Goal: Task Accomplishment & Management: Use online tool/utility

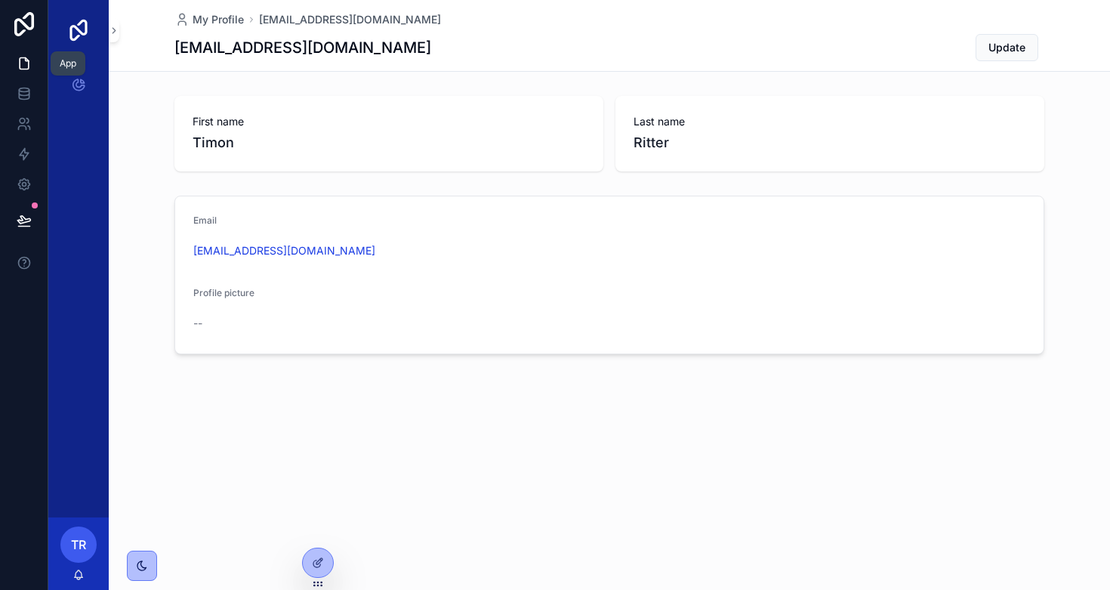
click at [23, 63] on icon at bounding box center [24, 63] width 15 height 15
click at [26, 88] on icon at bounding box center [24, 90] width 10 height 4
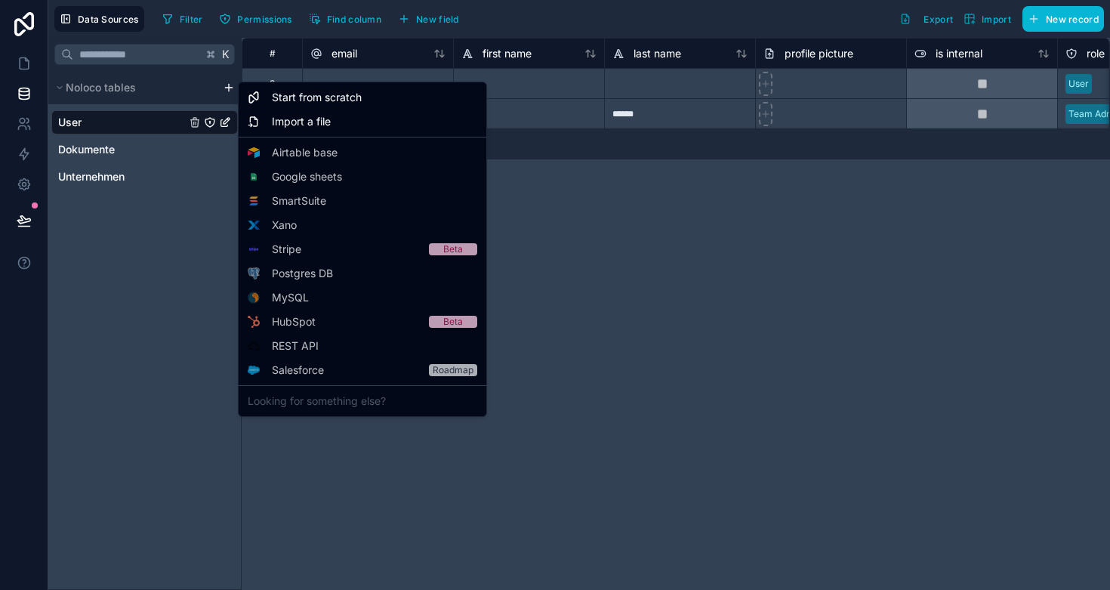
click at [229, 89] on html "**********" at bounding box center [555, 295] width 1110 height 590
click at [286, 100] on span "Start from scratch" at bounding box center [317, 97] width 90 height 15
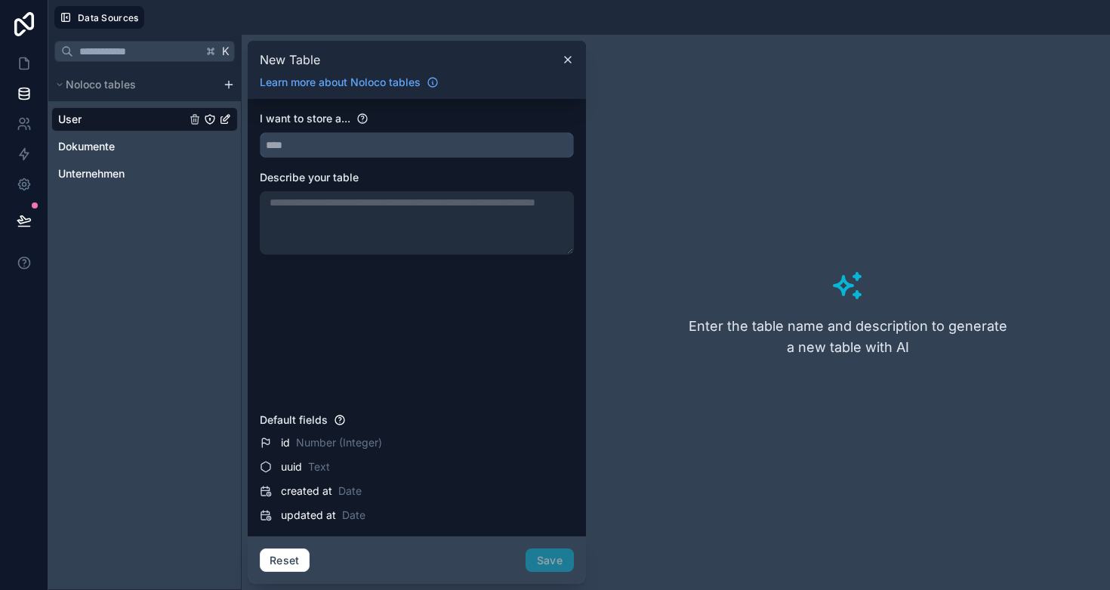
click at [292, 147] on input "text" at bounding box center [417, 145] width 313 height 24
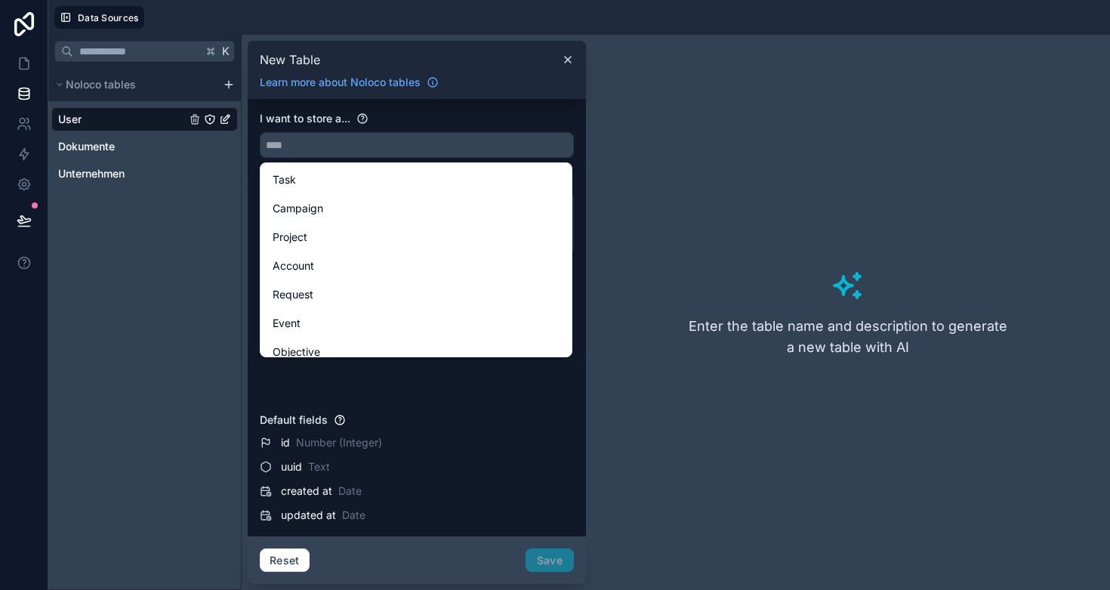
click at [172, 307] on div "K Noloco tables User Dokumente Unternehmen" at bounding box center [144, 312] width 193 height 555
click at [566, 55] on icon at bounding box center [568, 60] width 12 height 12
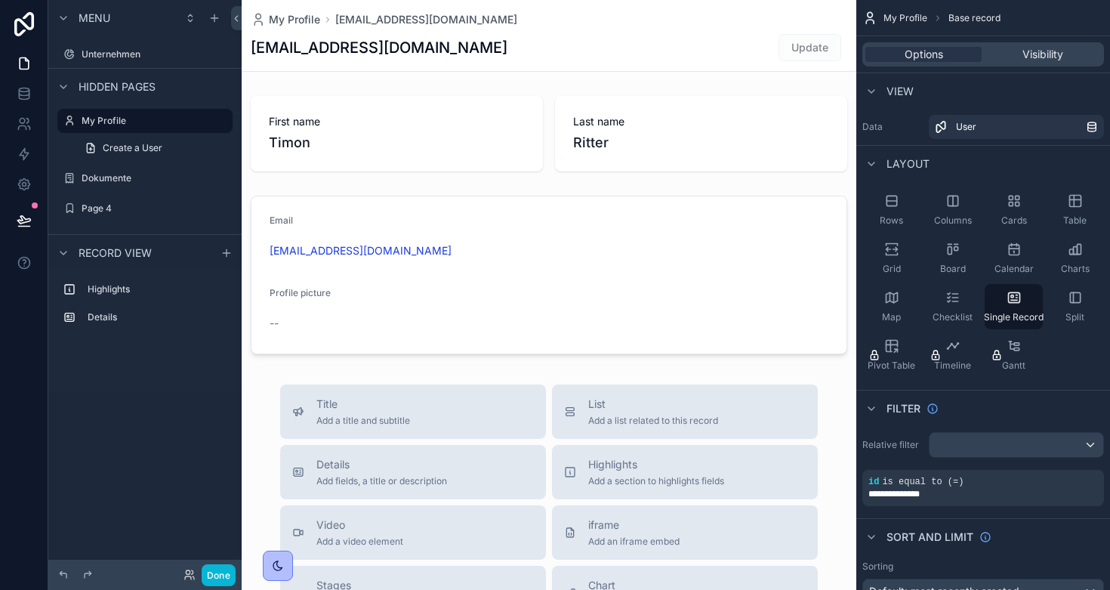
click at [0, 589] on nordpass-portal at bounding box center [0, 590] width 0 height 0
click at [24, 91] on icon at bounding box center [24, 93] width 15 height 15
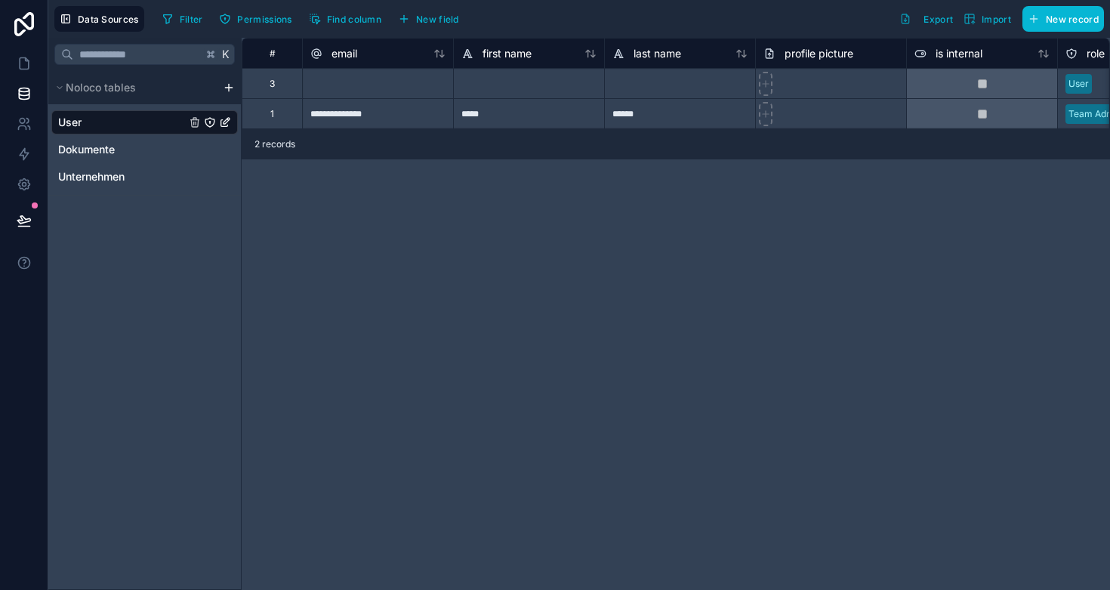
click at [219, 88] on div "Noloco tables" at bounding box center [144, 87] width 193 height 33
click at [229, 88] on html "**********" at bounding box center [555, 295] width 1110 height 590
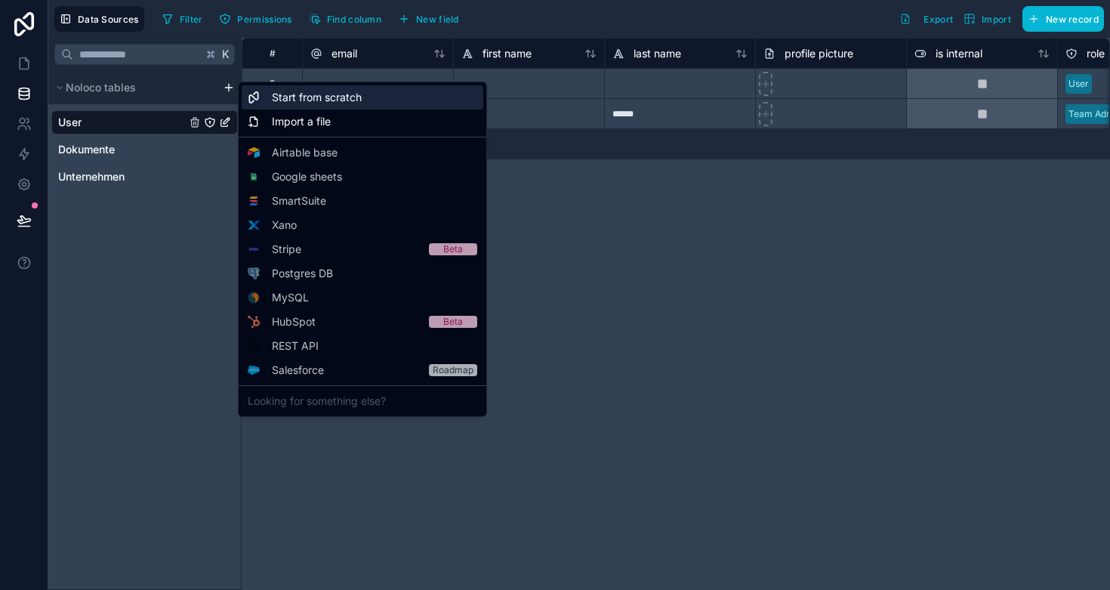
click at [300, 100] on span "Start from scratch" at bounding box center [317, 97] width 90 height 15
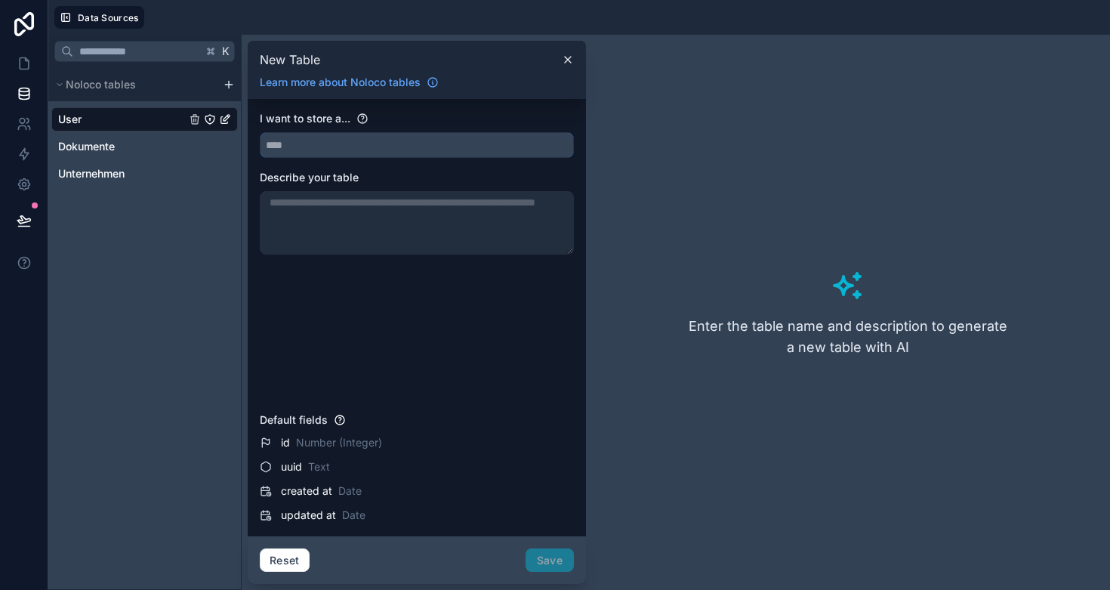
click at [321, 145] on input "text" at bounding box center [417, 145] width 313 height 24
